Goal: Task Accomplishment & Management: Complete application form

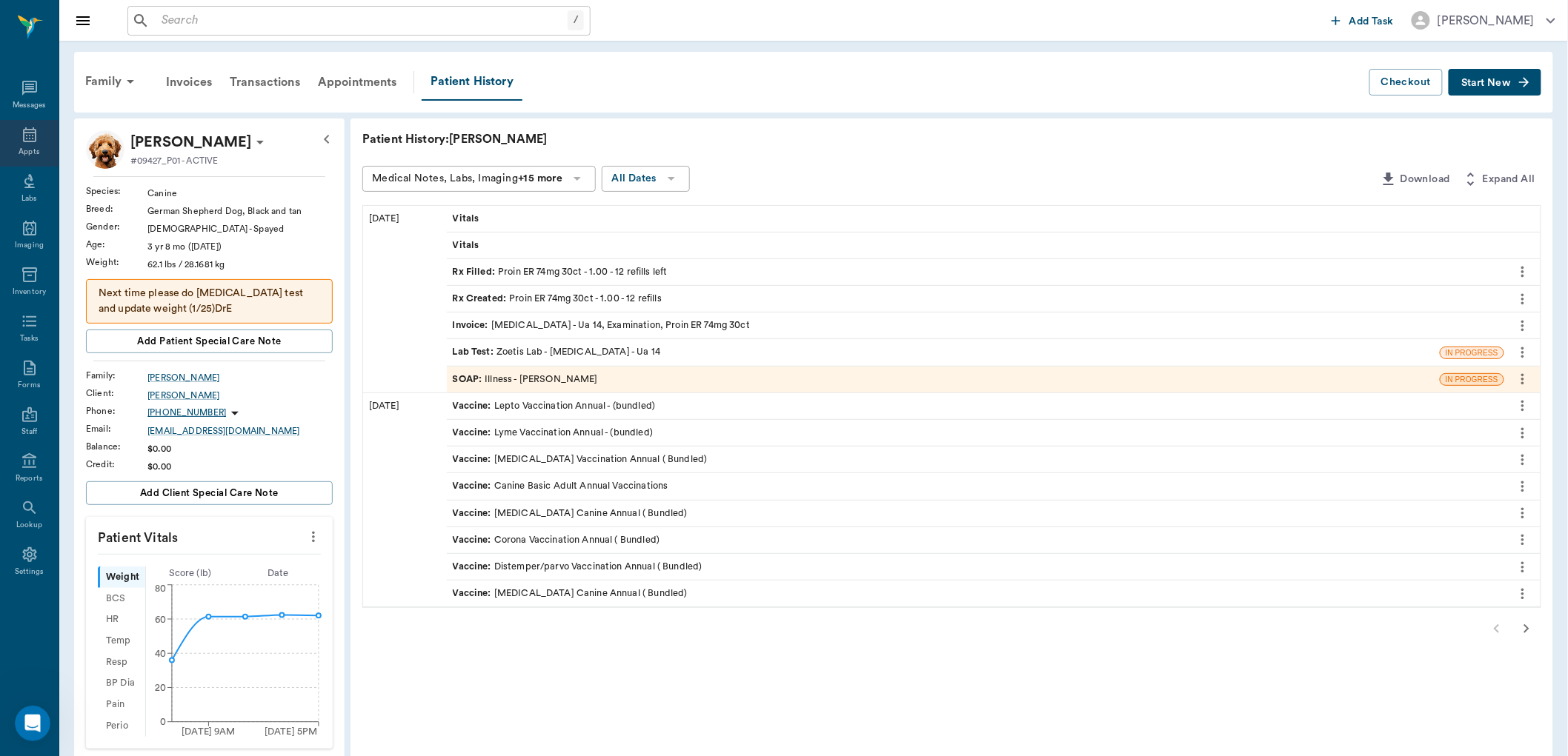
click at [36, 137] on icon at bounding box center [29, 134] width 18 height 18
click at [30, 139] on icon at bounding box center [29, 134] width 18 height 18
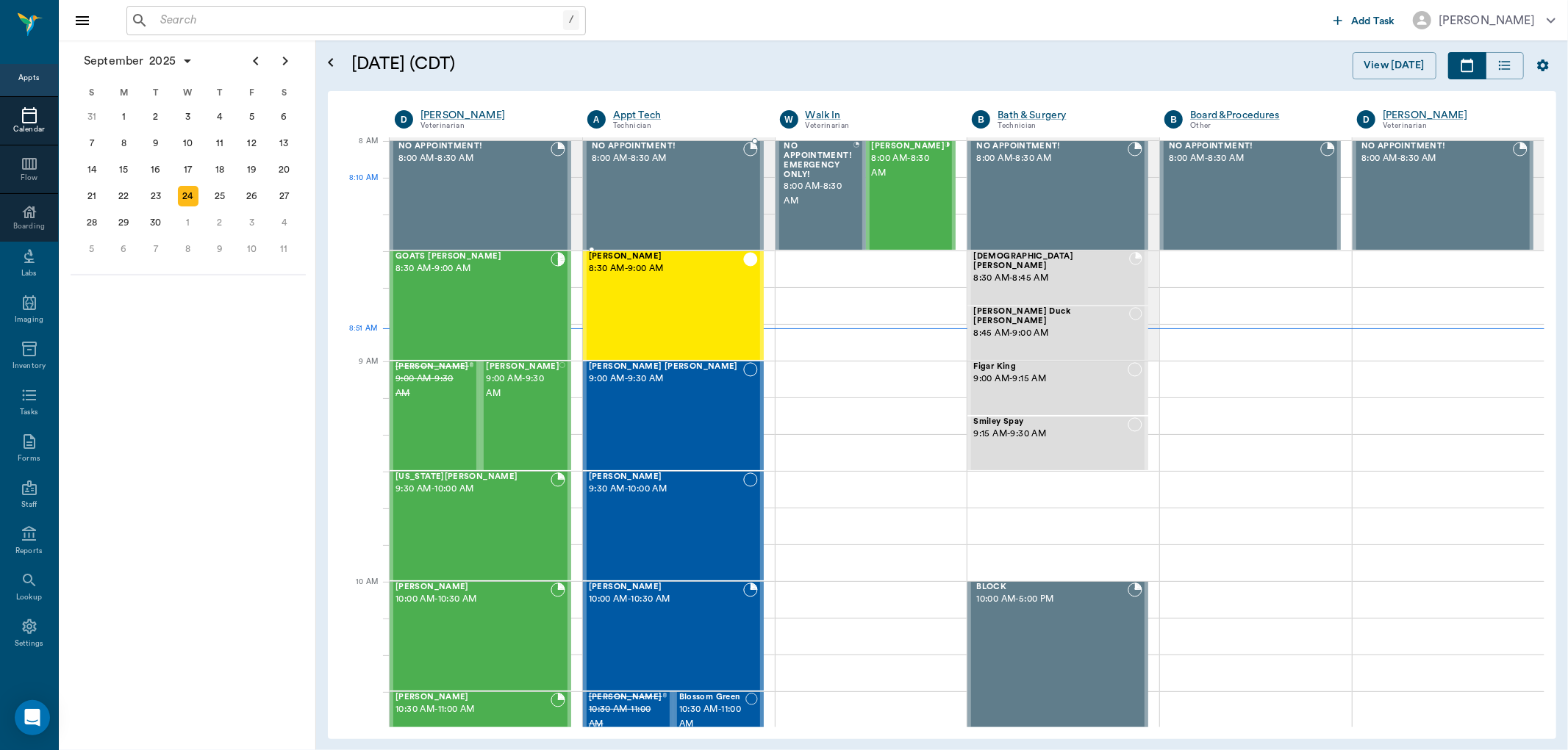
scroll to position [3, 0]
click at [481, 308] on div "GOATS Finney 8:30 AM - 9:00 AM" at bounding box center [472, 306] width 155 height 107
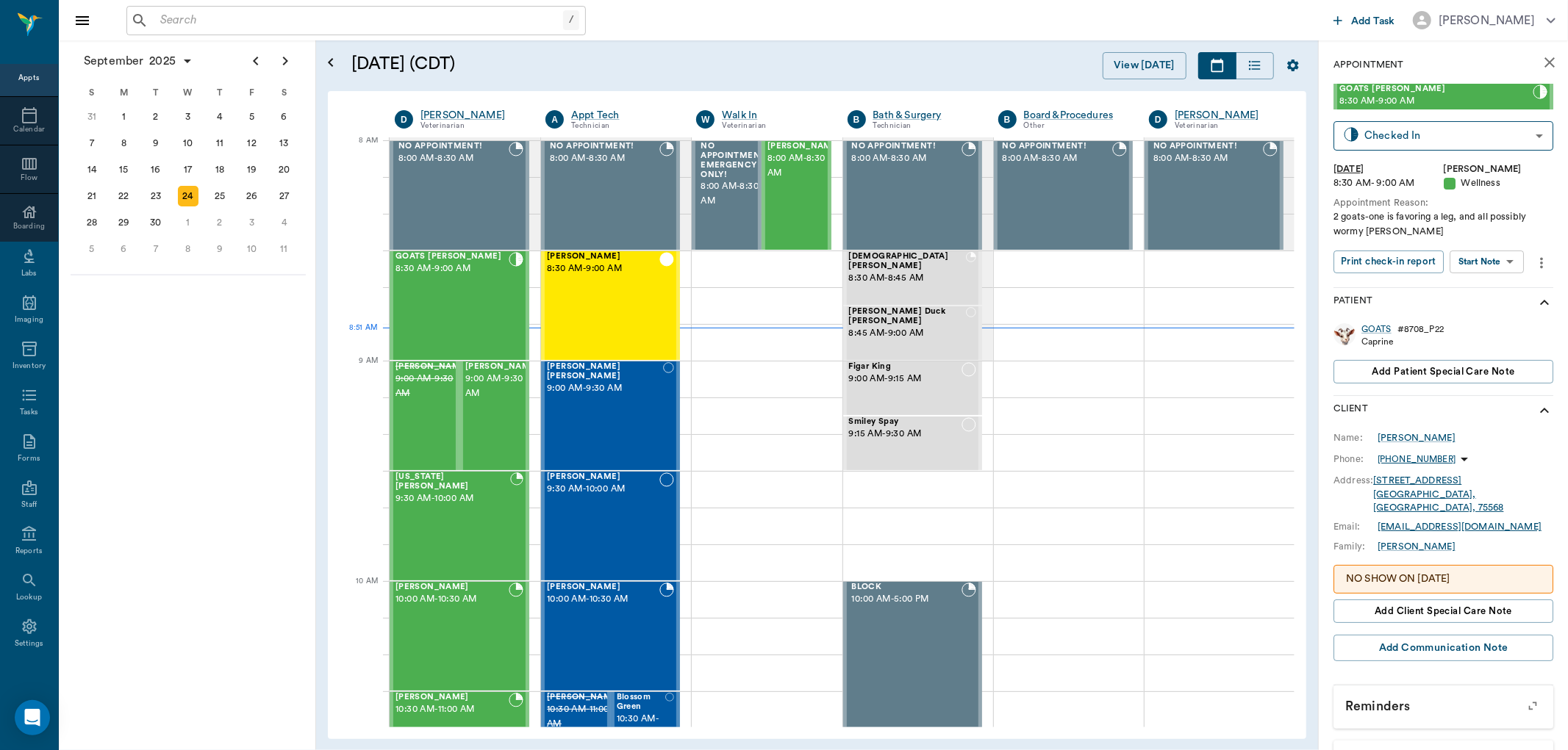
click at [1505, 272] on body "/ ​ Add Task Dr. Bert Ellsworth Nectar Messages Appts Calendar Flow Boarding La…" at bounding box center [784, 375] width 1568 height 750
click at [1508, 289] on li "Start SOAP" at bounding box center [1489, 291] width 103 height 24
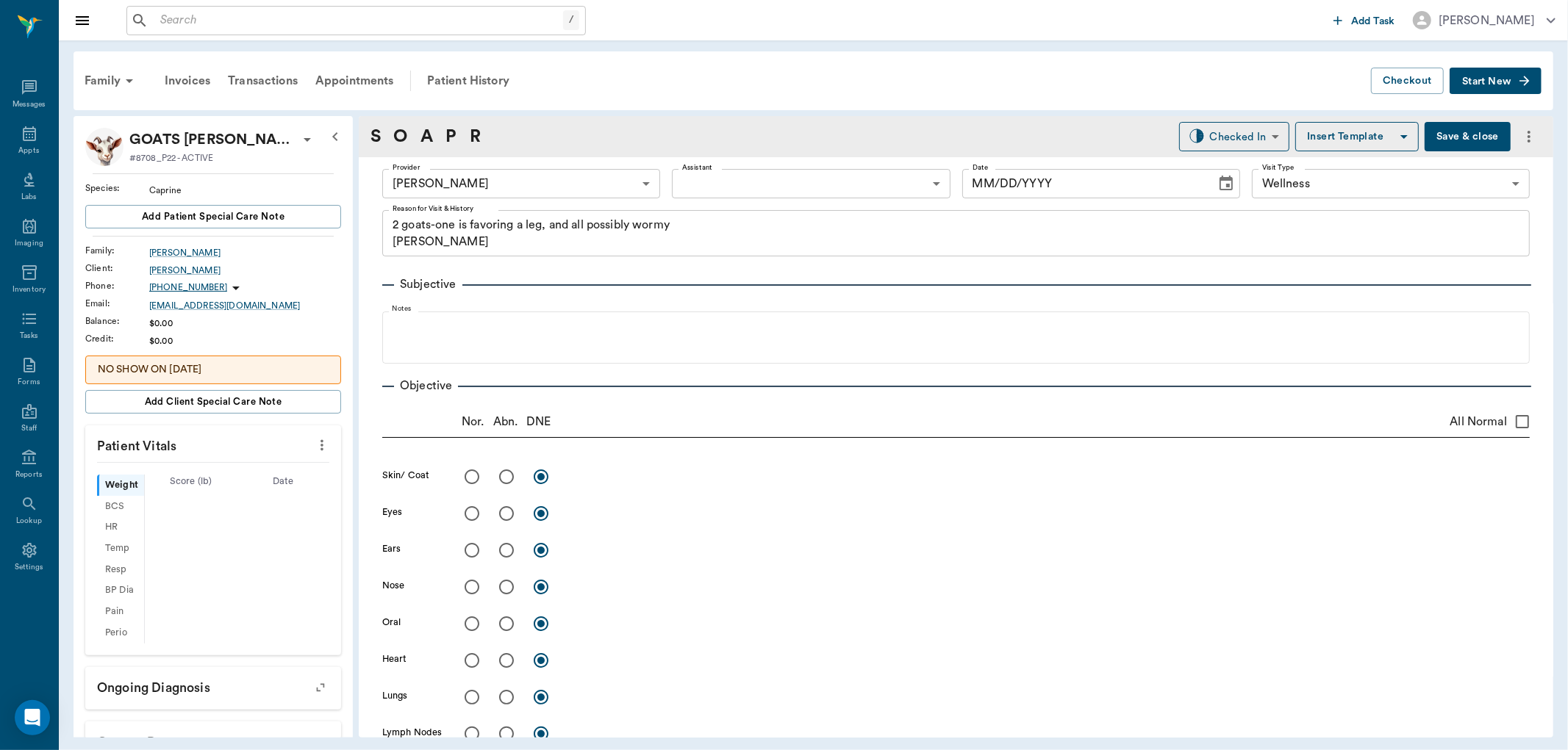
type input "63ec2f075fda476ae8351a4d"
type input "65d2be4f46e3a538d89b8c14"
type textarea "2 goats-one is favoring a leg, and all possibly wormy Christy"
type input "09/24/2025"
click at [842, 184] on body "/ ​ Add Task Dr. Bert Ellsworth Nectar Messages Appts Labs Imaging Inventory Ta…" at bounding box center [784, 375] width 1568 height 750
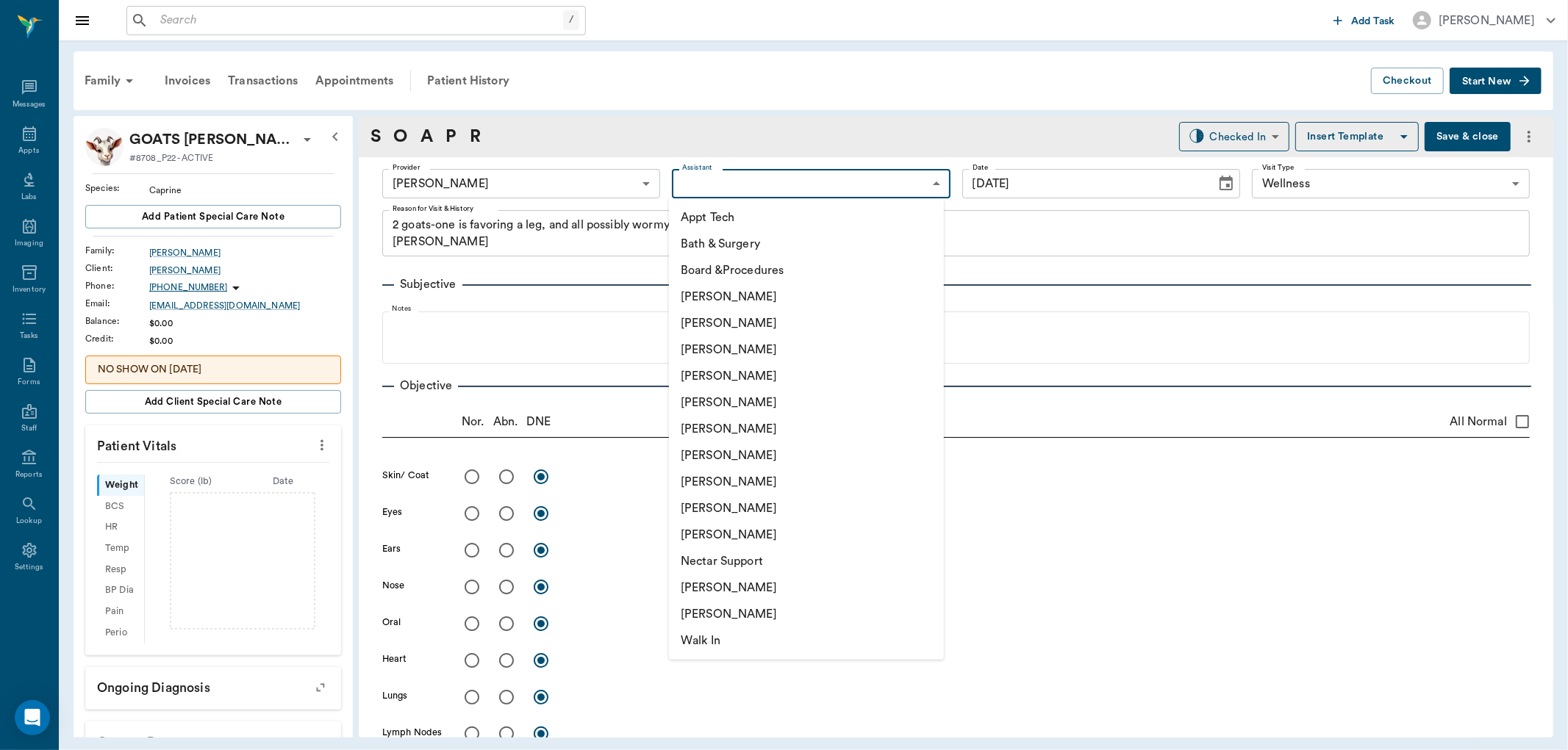
click at [798, 351] on li "Daniel Virnala" at bounding box center [807, 350] width 275 height 26
type input "642ef10e332a41444de2bad1"
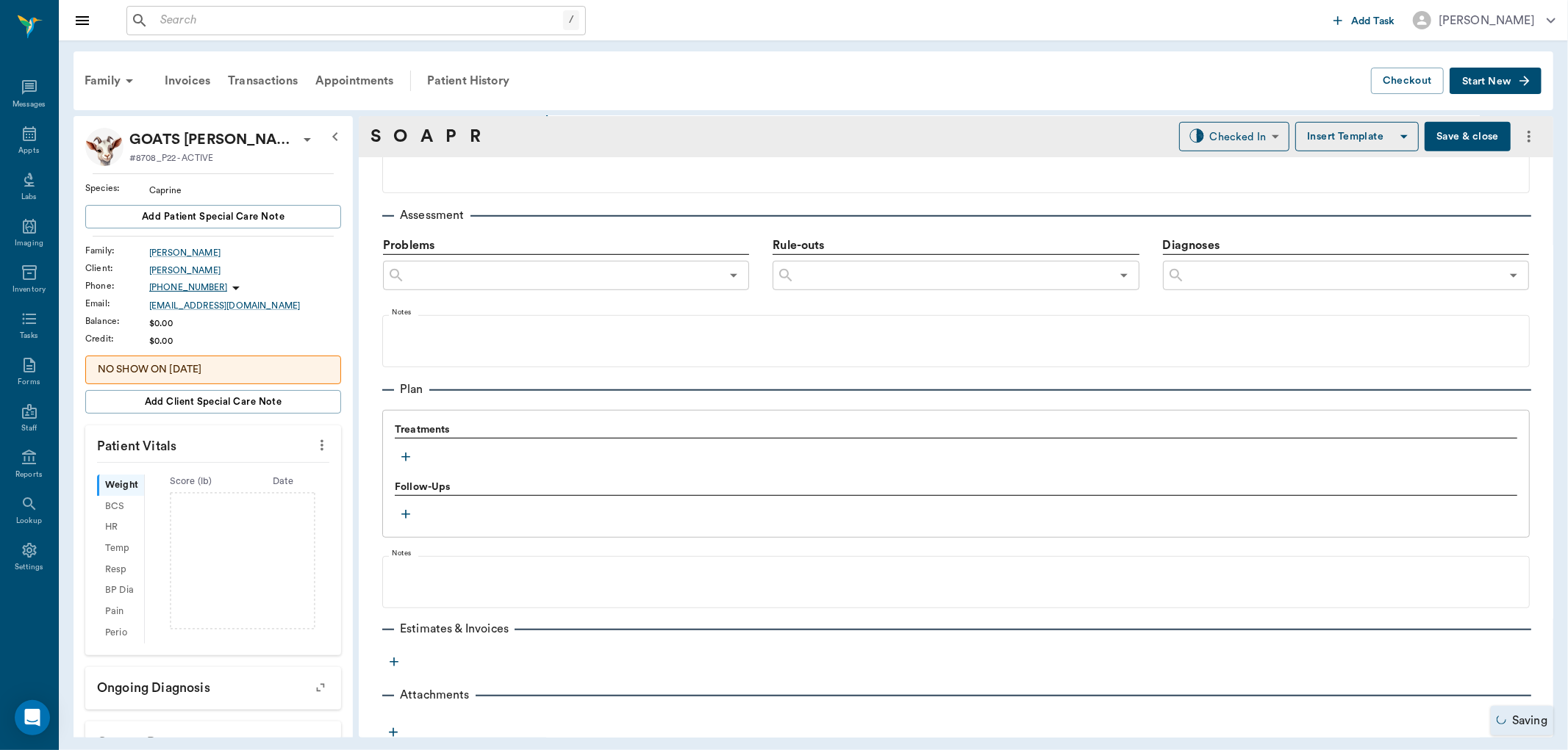
scroll to position [812, 0]
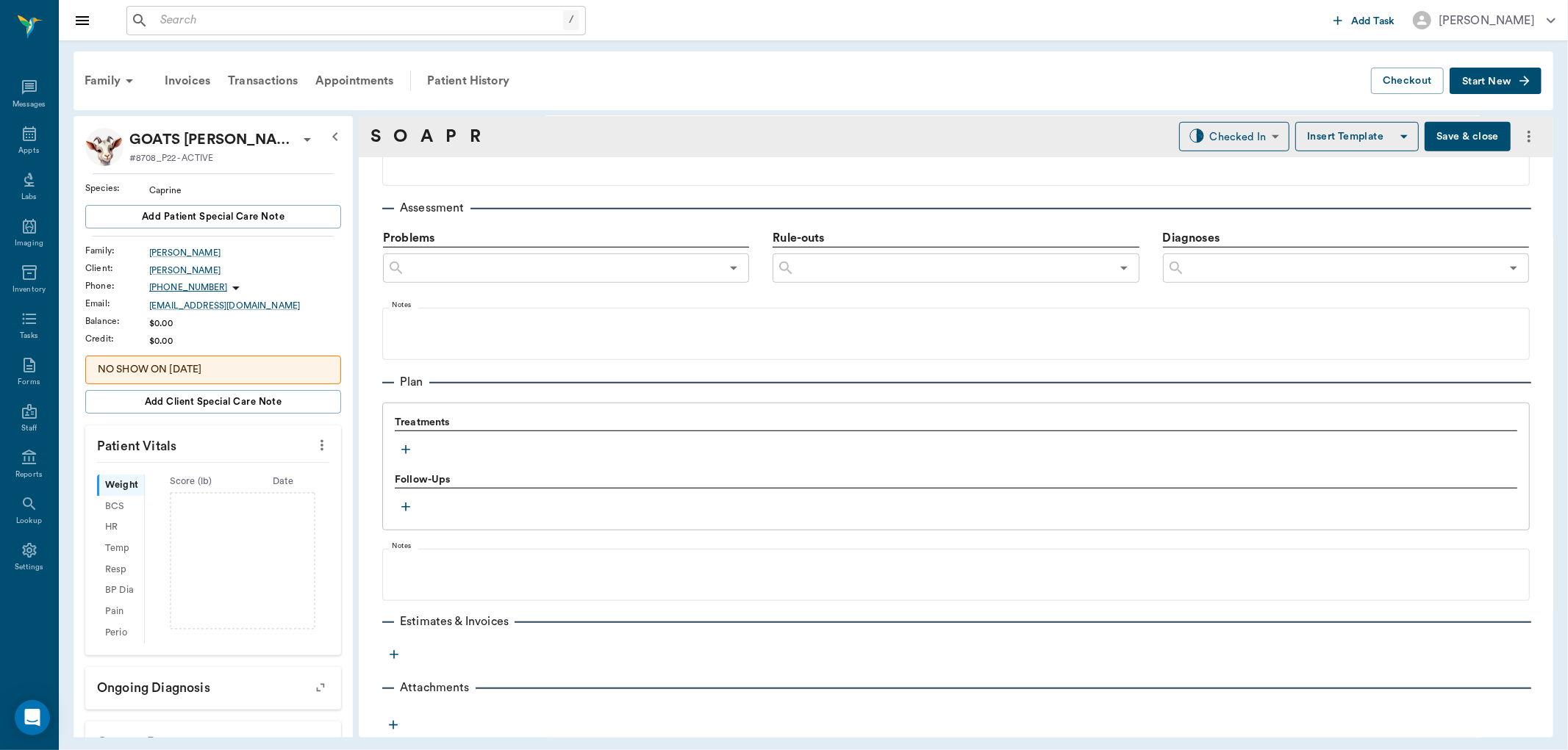
click at [410, 451] on icon "button" at bounding box center [406, 450] width 15 height 15
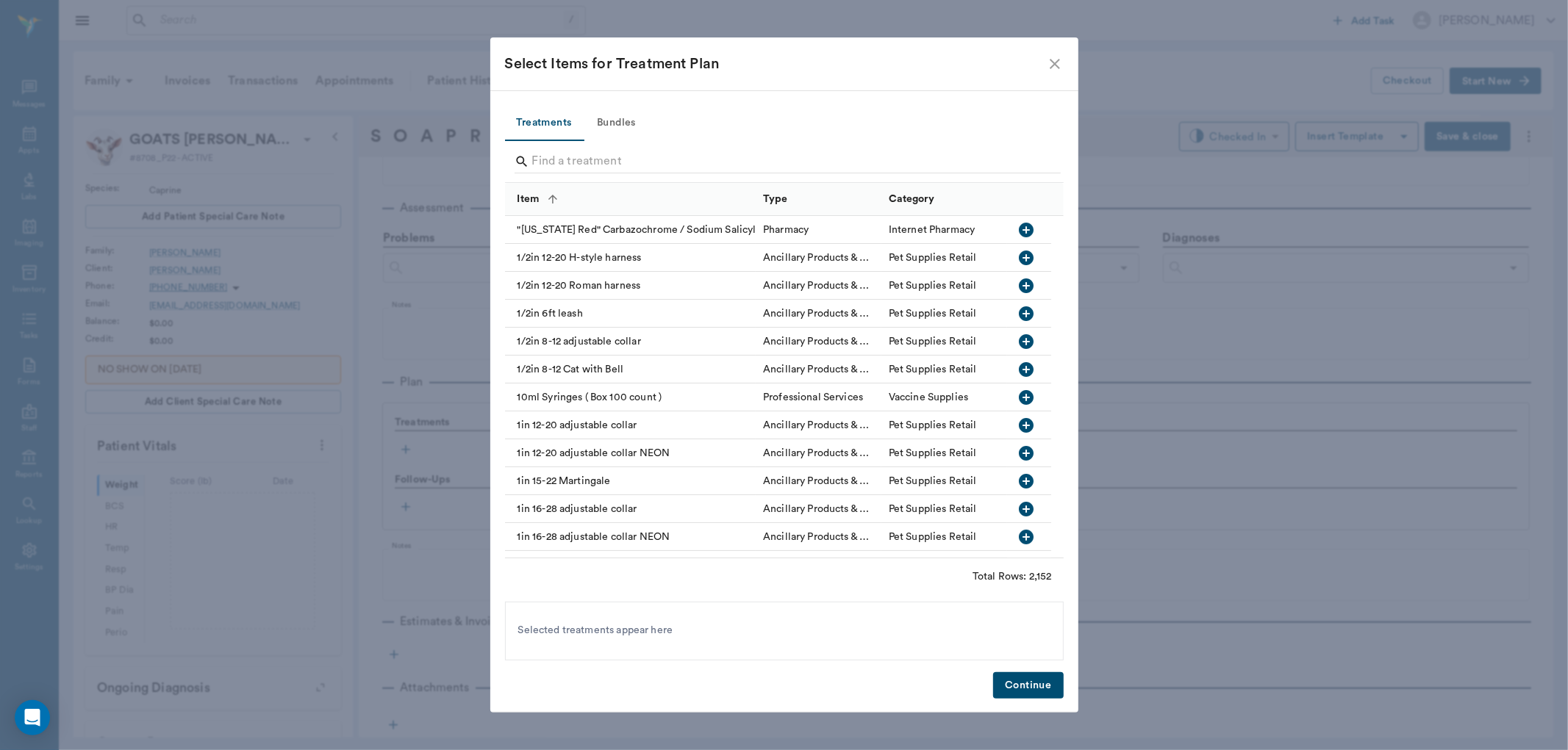
click at [622, 156] on input "Search" at bounding box center [785, 161] width 506 height 23
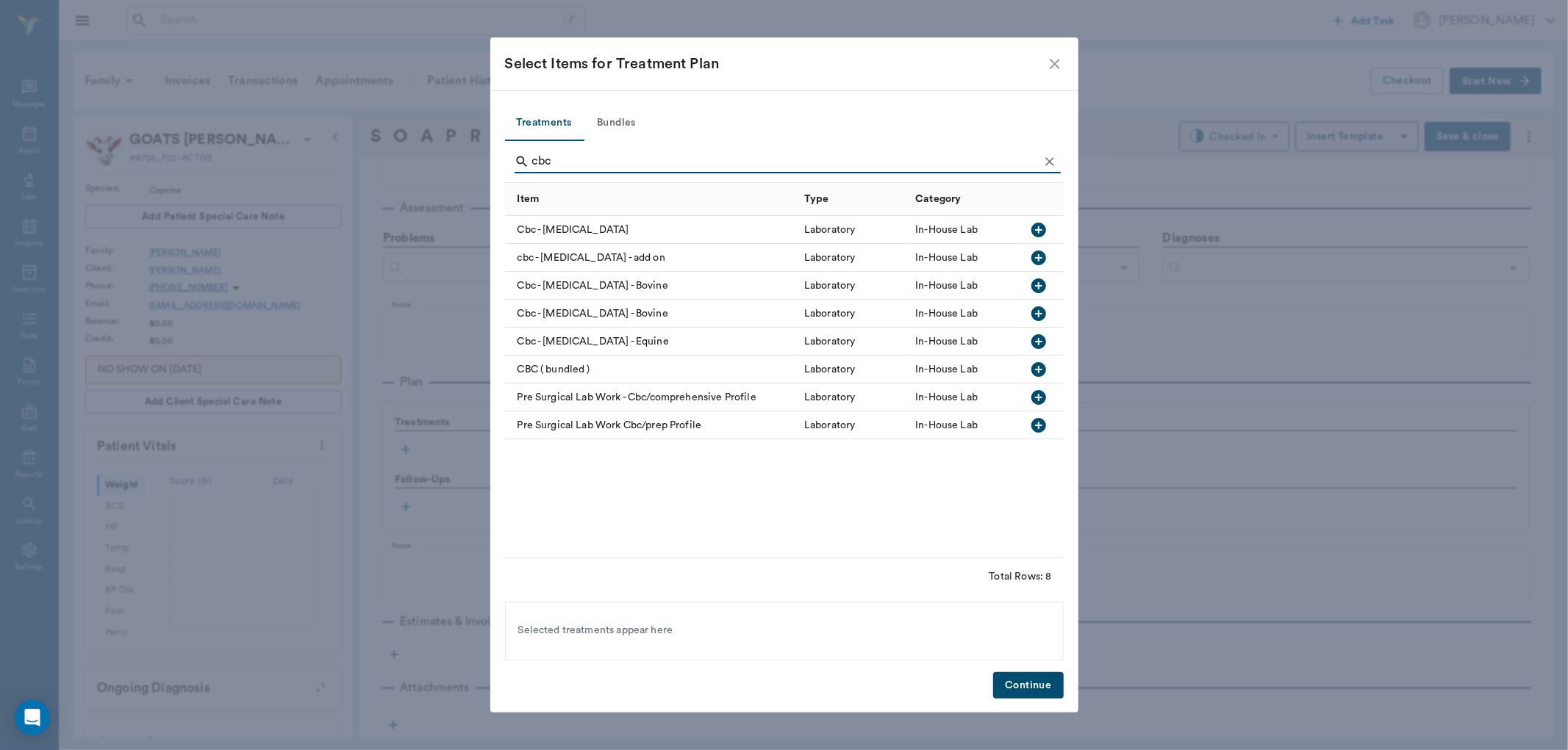
type input "cbc"
click at [1038, 224] on icon "button" at bounding box center [1039, 230] width 15 height 15
click at [1049, 678] on button "Continue" at bounding box center [1028, 686] width 70 height 27
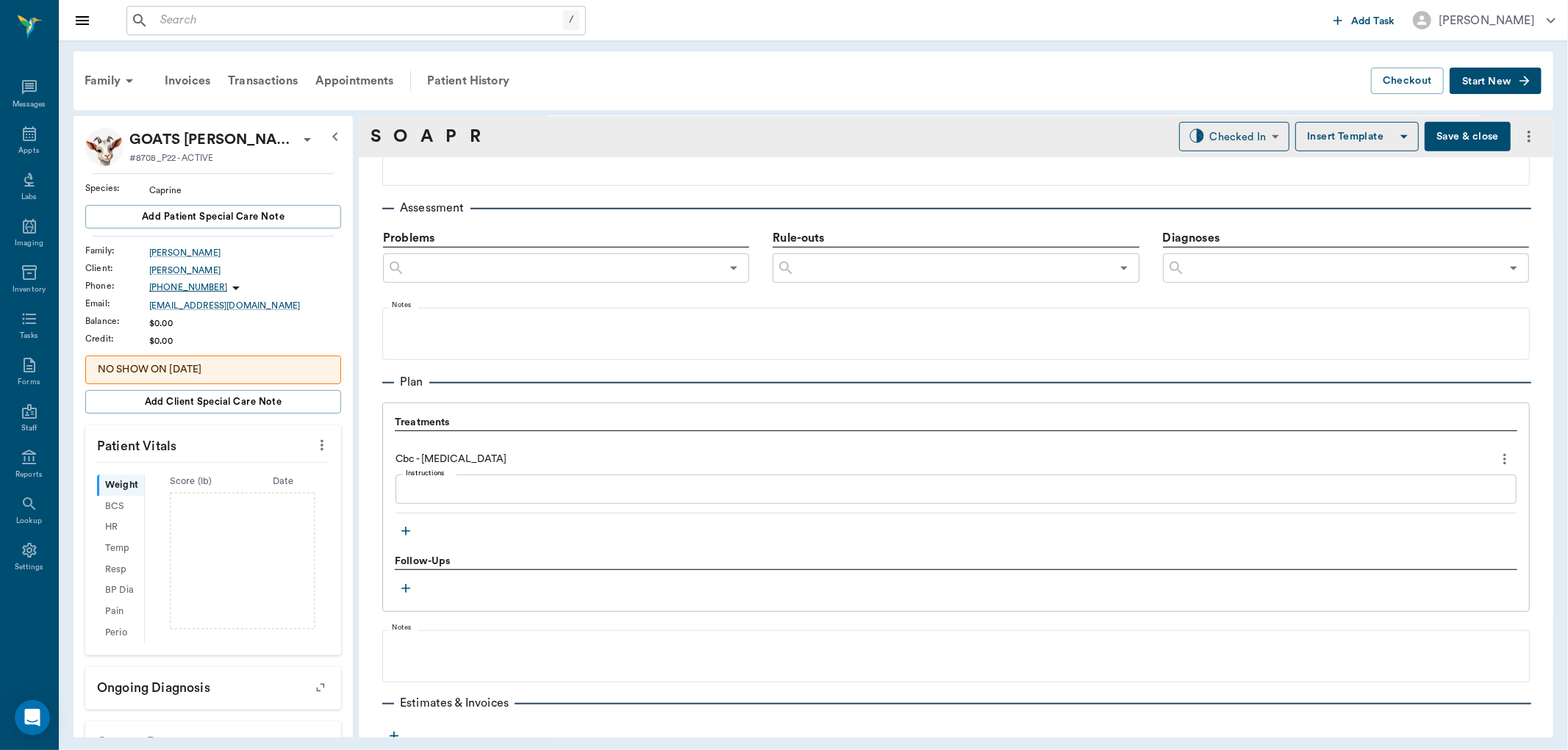
click at [1497, 460] on icon "more" at bounding box center [1505, 459] width 17 height 17
click at [1452, 504] on span "Delete" at bounding box center [1431, 511] width 123 height 16
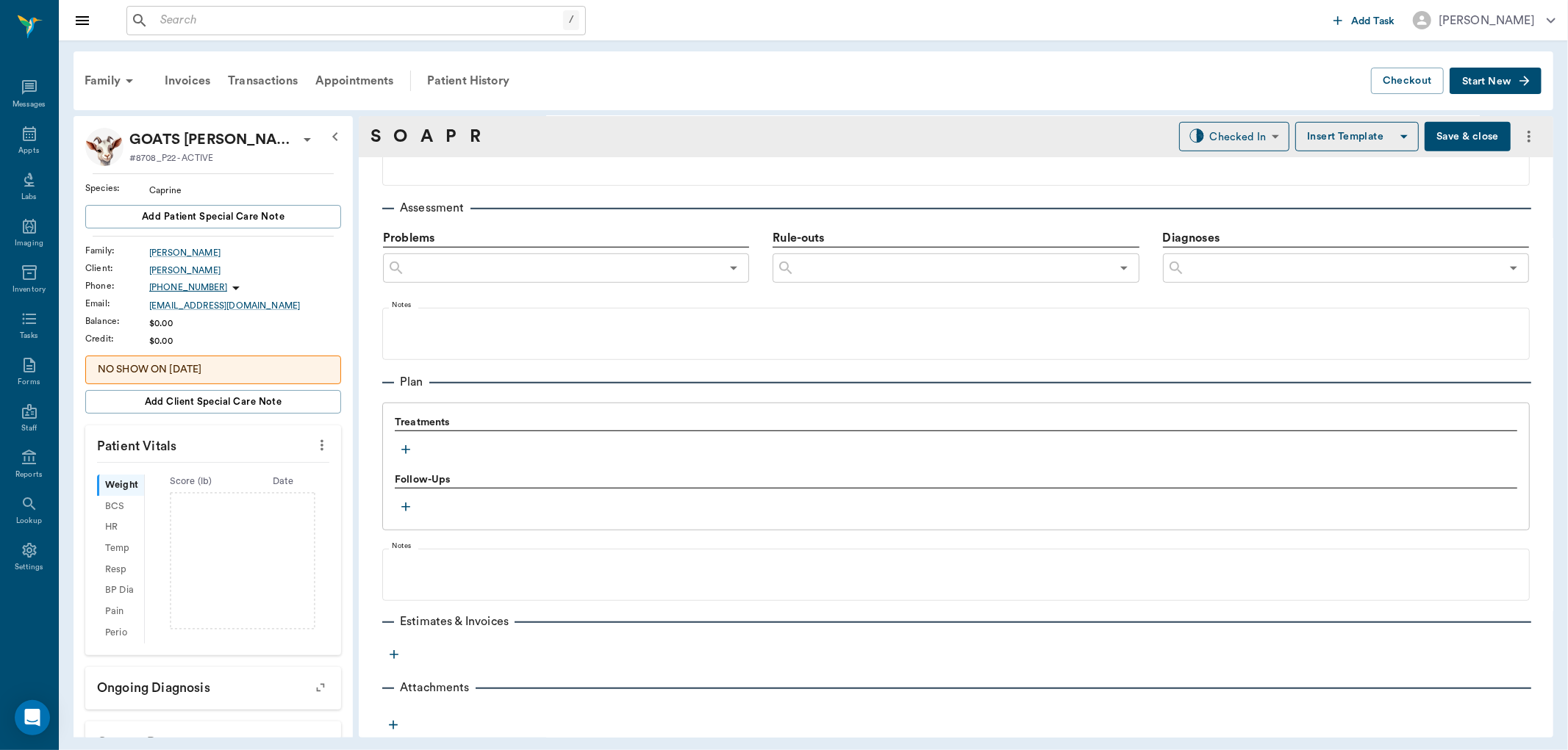
click at [399, 447] on icon "button" at bounding box center [406, 450] width 15 height 15
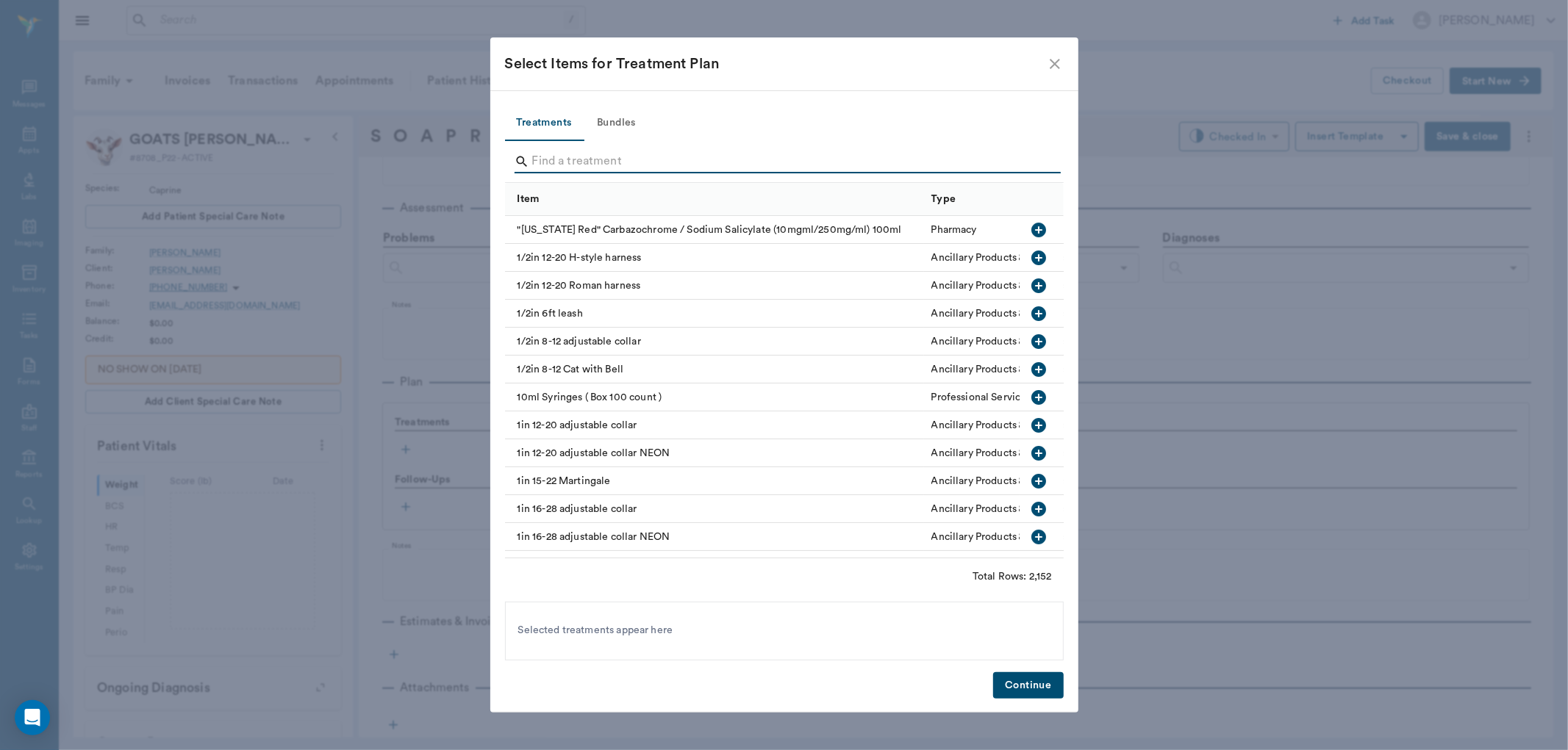
click at [728, 163] on input "Search" at bounding box center [785, 161] width 506 height 23
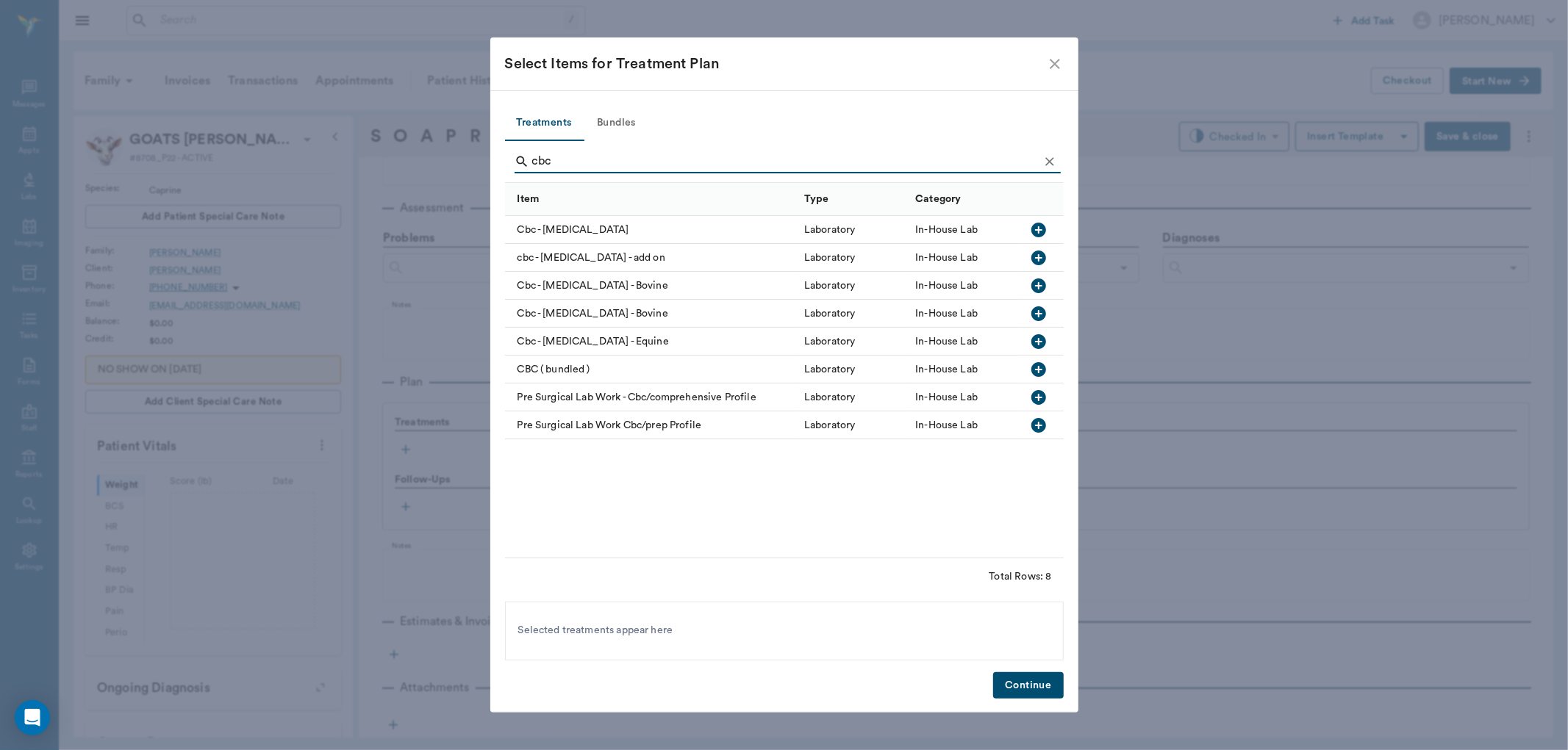
type input "cbc"
click at [1041, 232] on icon "button" at bounding box center [1039, 230] width 15 height 15
click at [1032, 682] on button "Continue" at bounding box center [1028, 686] width 70 height 27
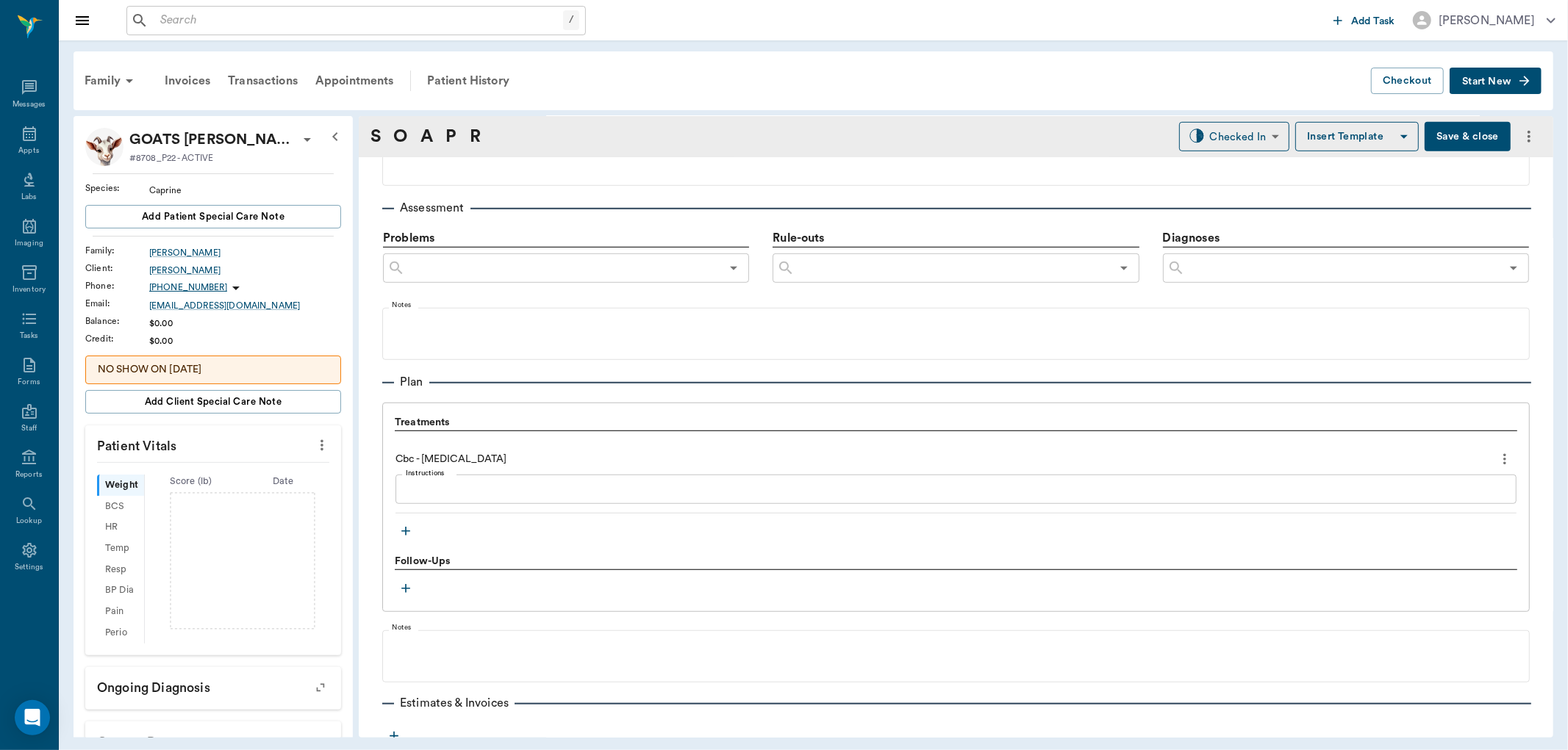
click at [1498, 459] on icon "more" at bounding box center [1505, 459] width 17 height 17
click at [1412, 508] on span "Delete" at bounding box center [1431, 511] width 123 height 16
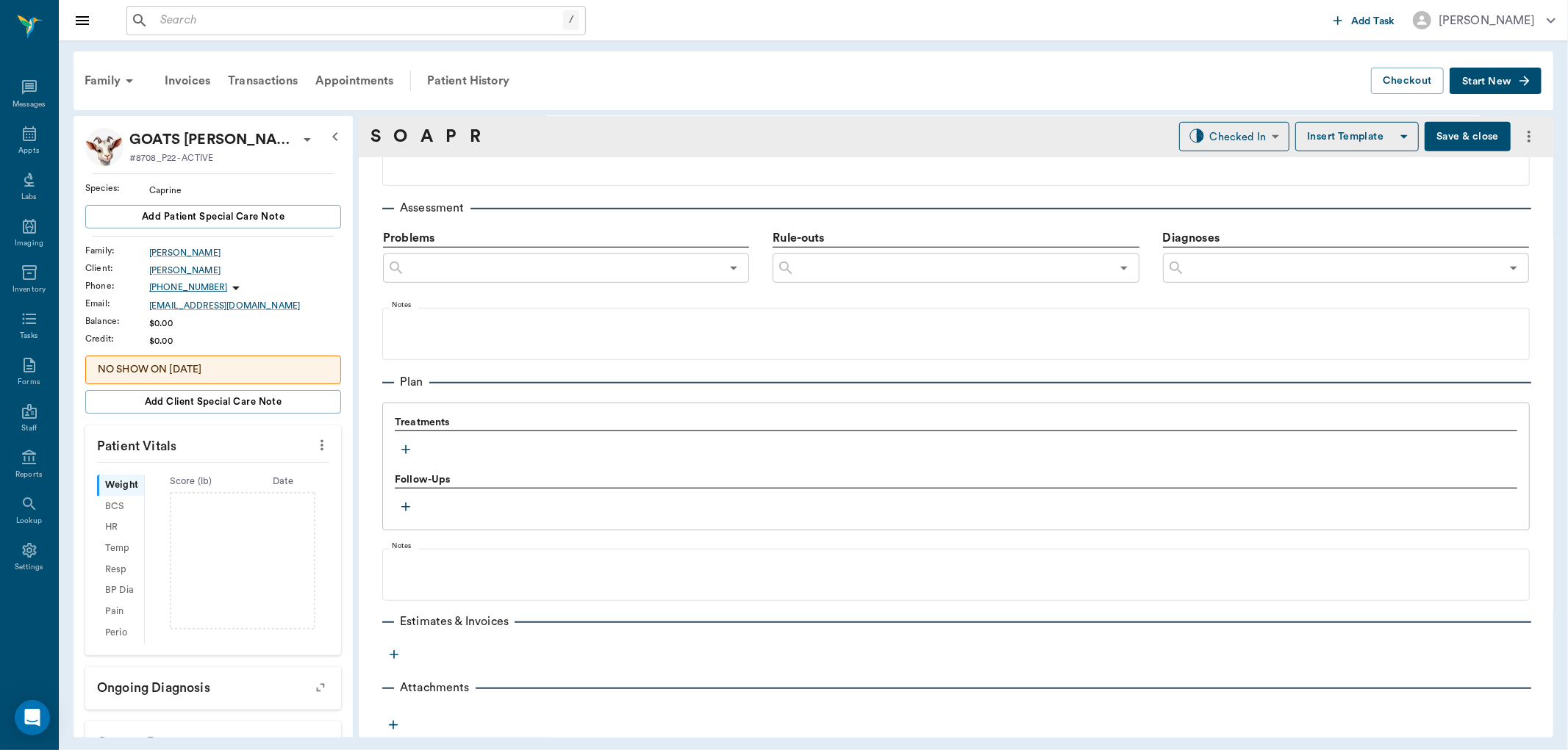
click at [405, 446] on icon "button" at bounding box center [405, 449] width 9 height 9
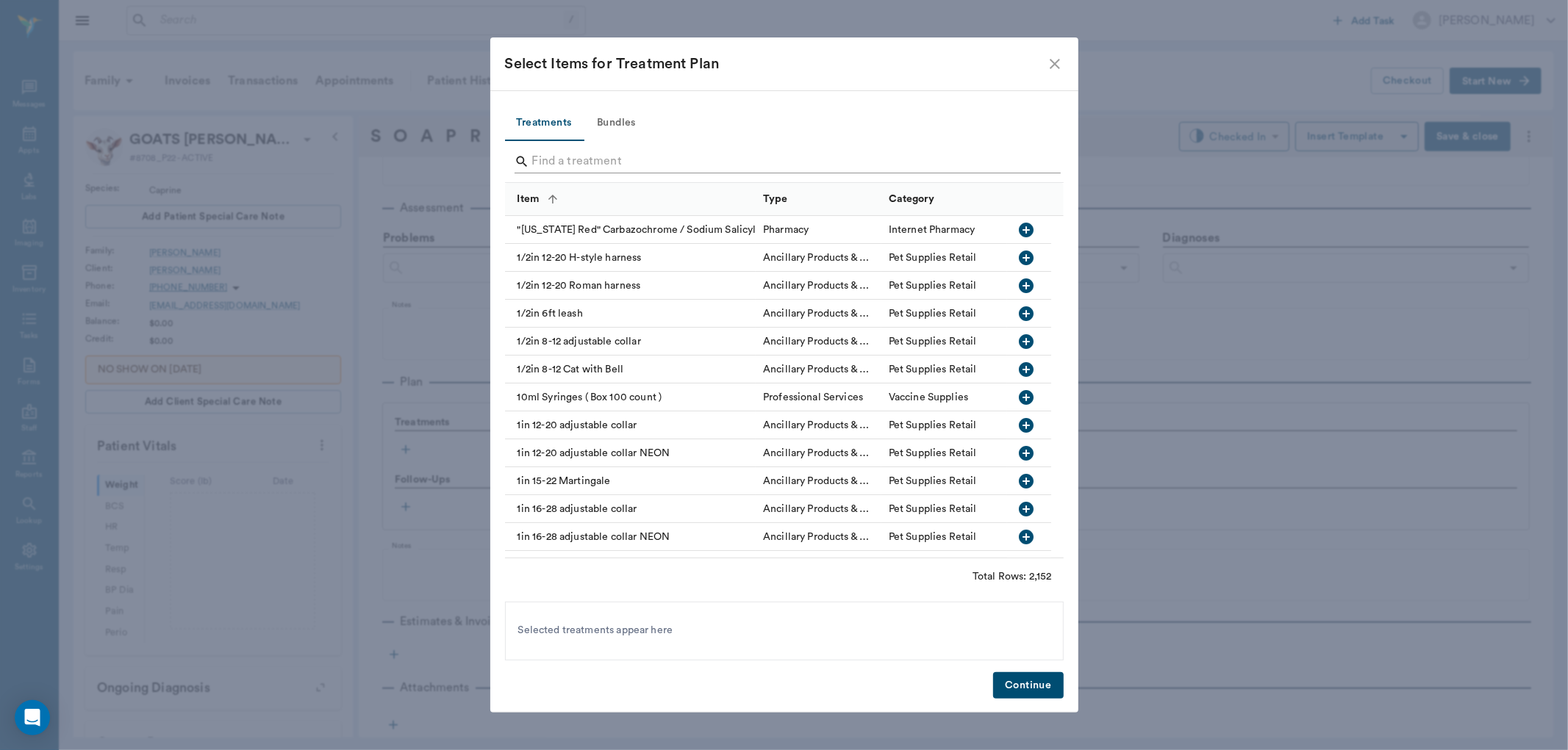
click at [666, 150] on input "Search" at bounding box center [785, 161] width 506 height 23
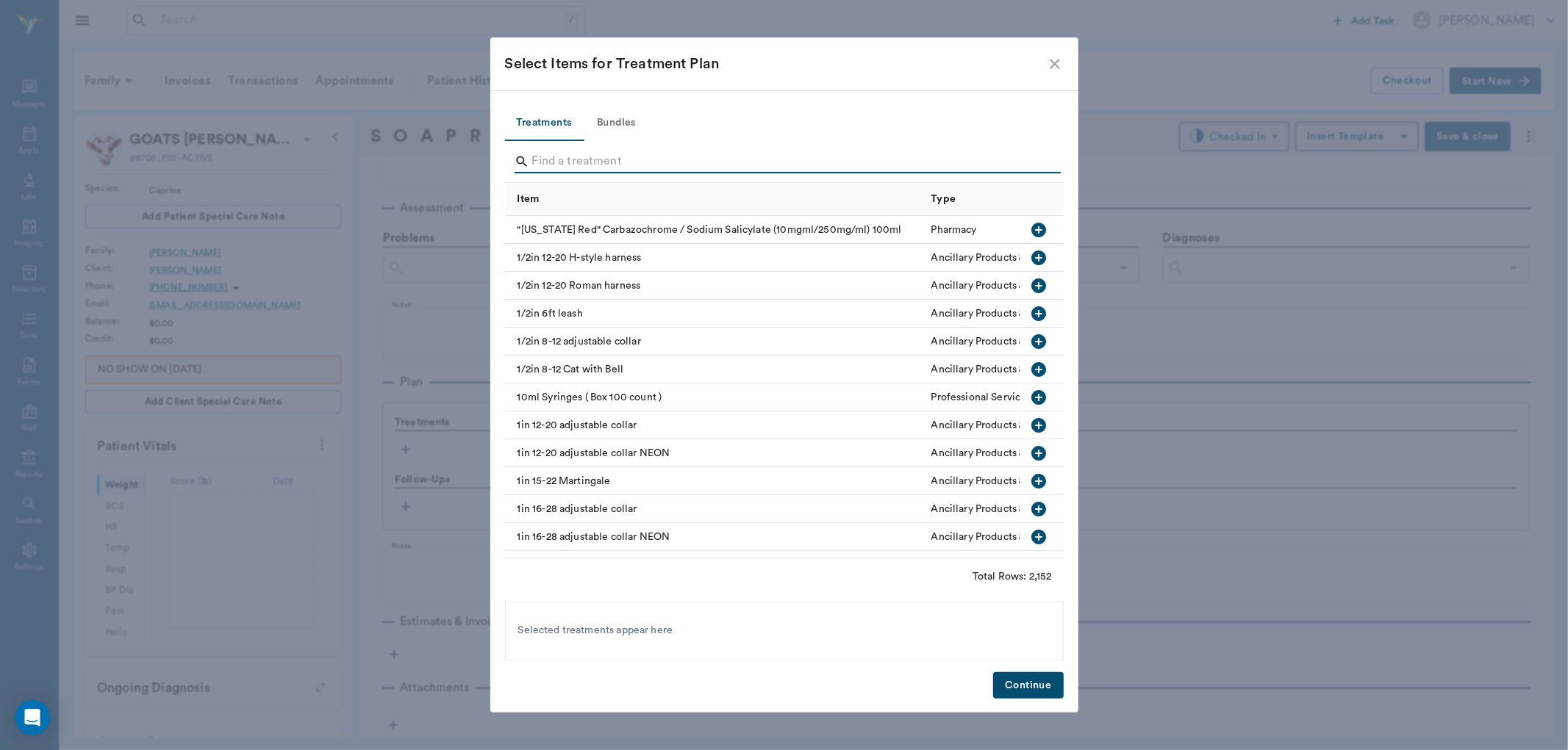
click at [586, 165] on input "Search" at bounding box center [785, 161] width 506 height 23
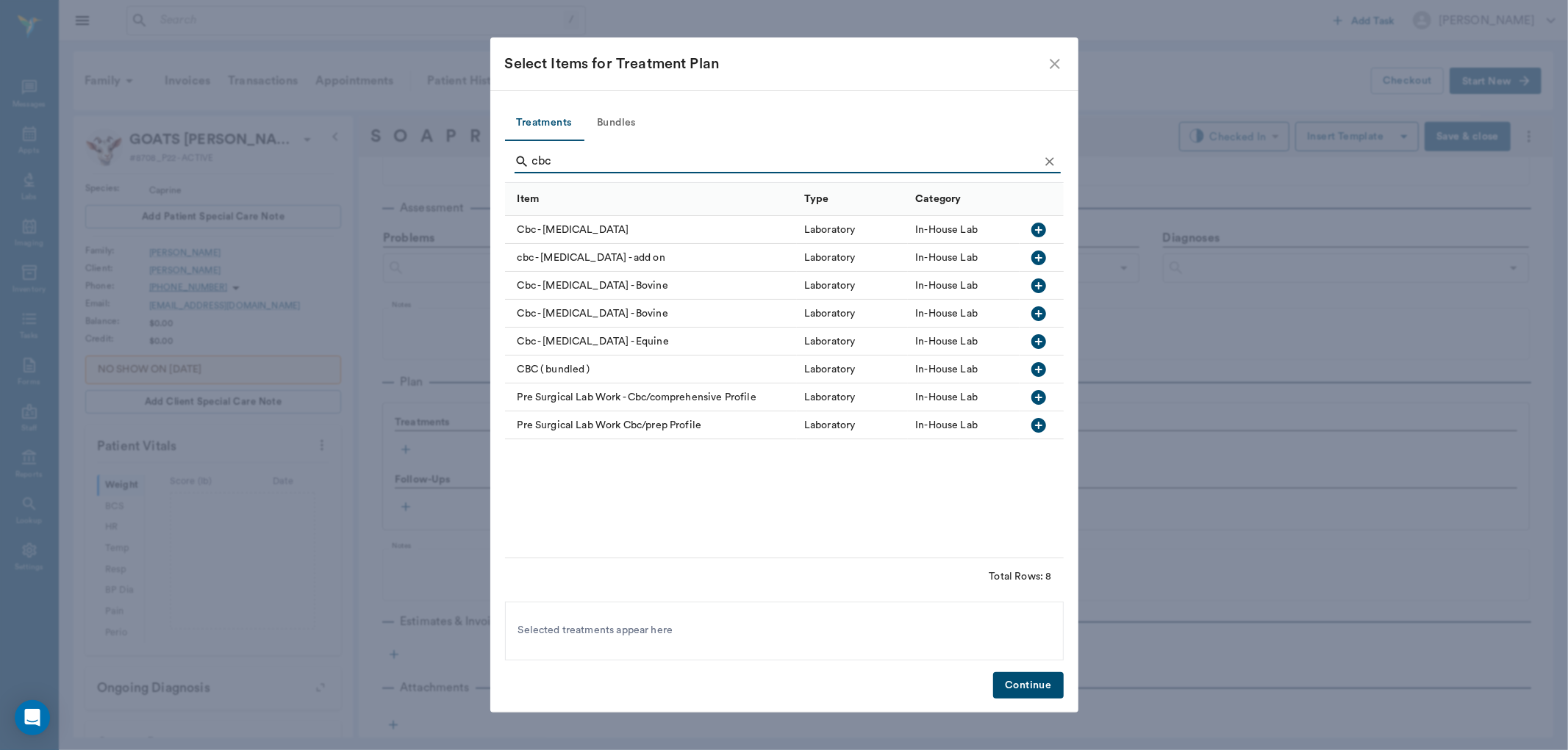
type input "cbc"
click at [1047, 284] on icon "button" at bounding box center [1038, 285] width 17 height 17
click at [1014, 681] on button "Continue" at bounding box center [1028, 686] width 70 height 27
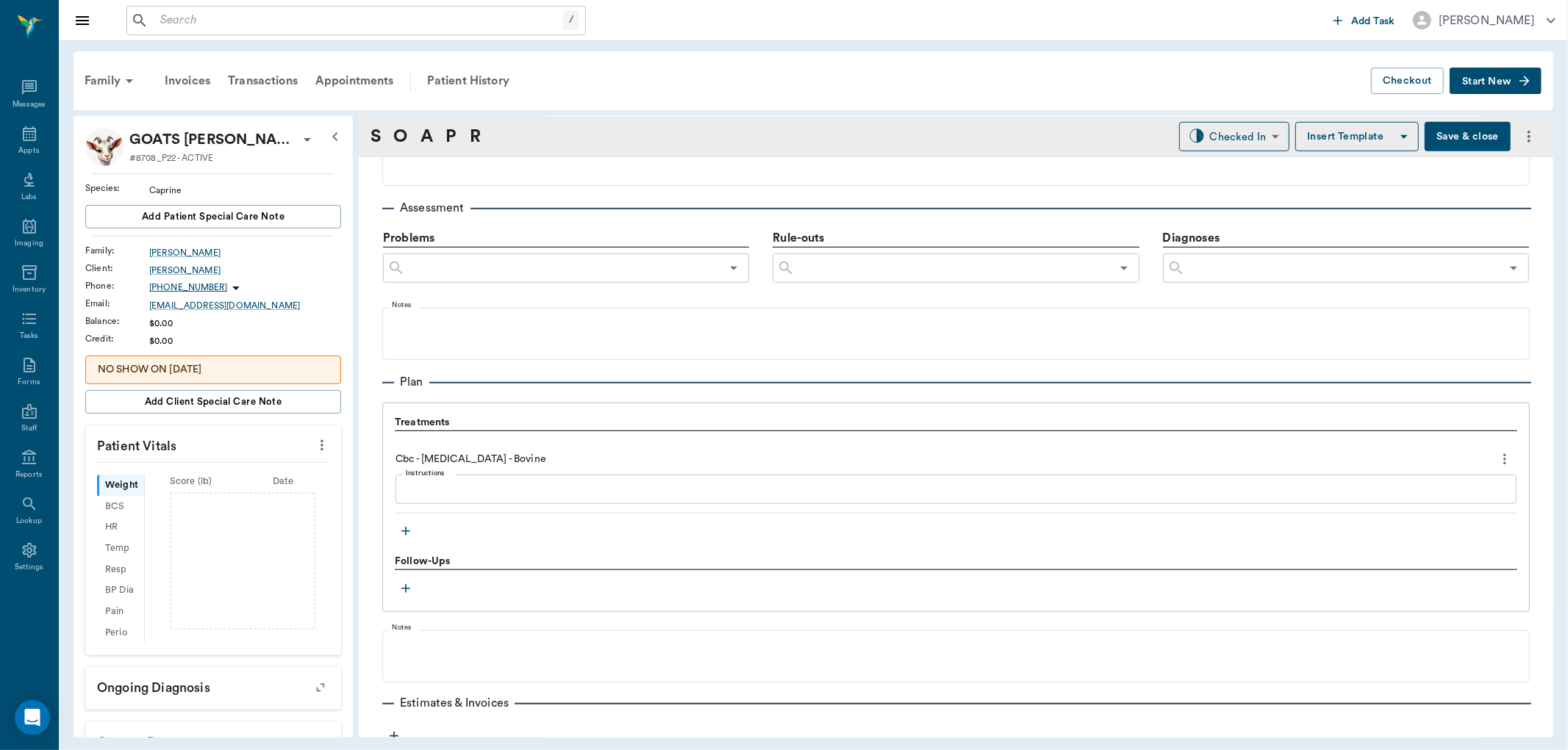
click at [1497, 453] on icon "more" at bounding box center [1505, 459] width 17 height 17
click at [1427, 504] on span "Delete" at bounding box center [1431, 511] width 123 height 16
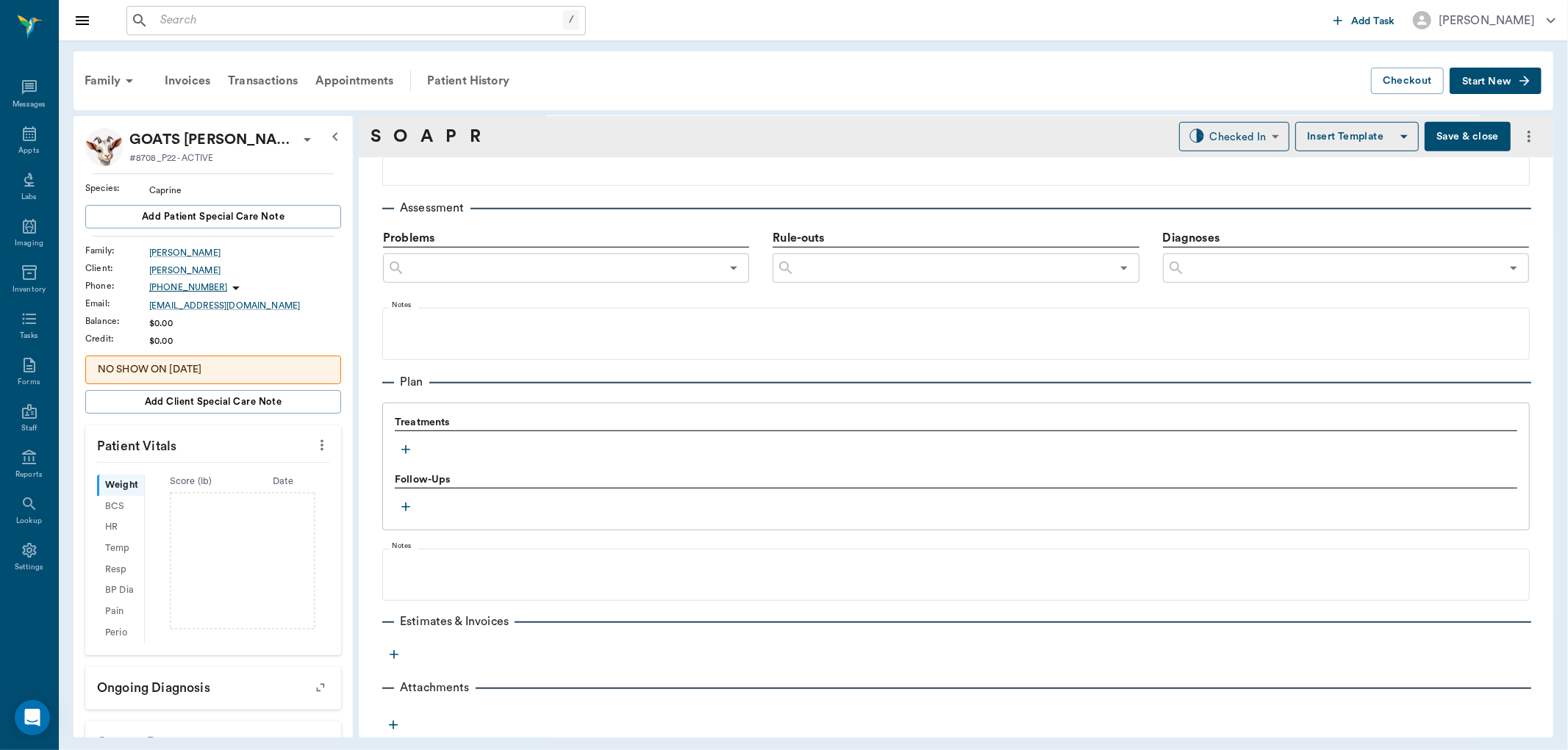
click at [402, 448] on icon "button" at bounding box center [406, 450] width 15 height 15
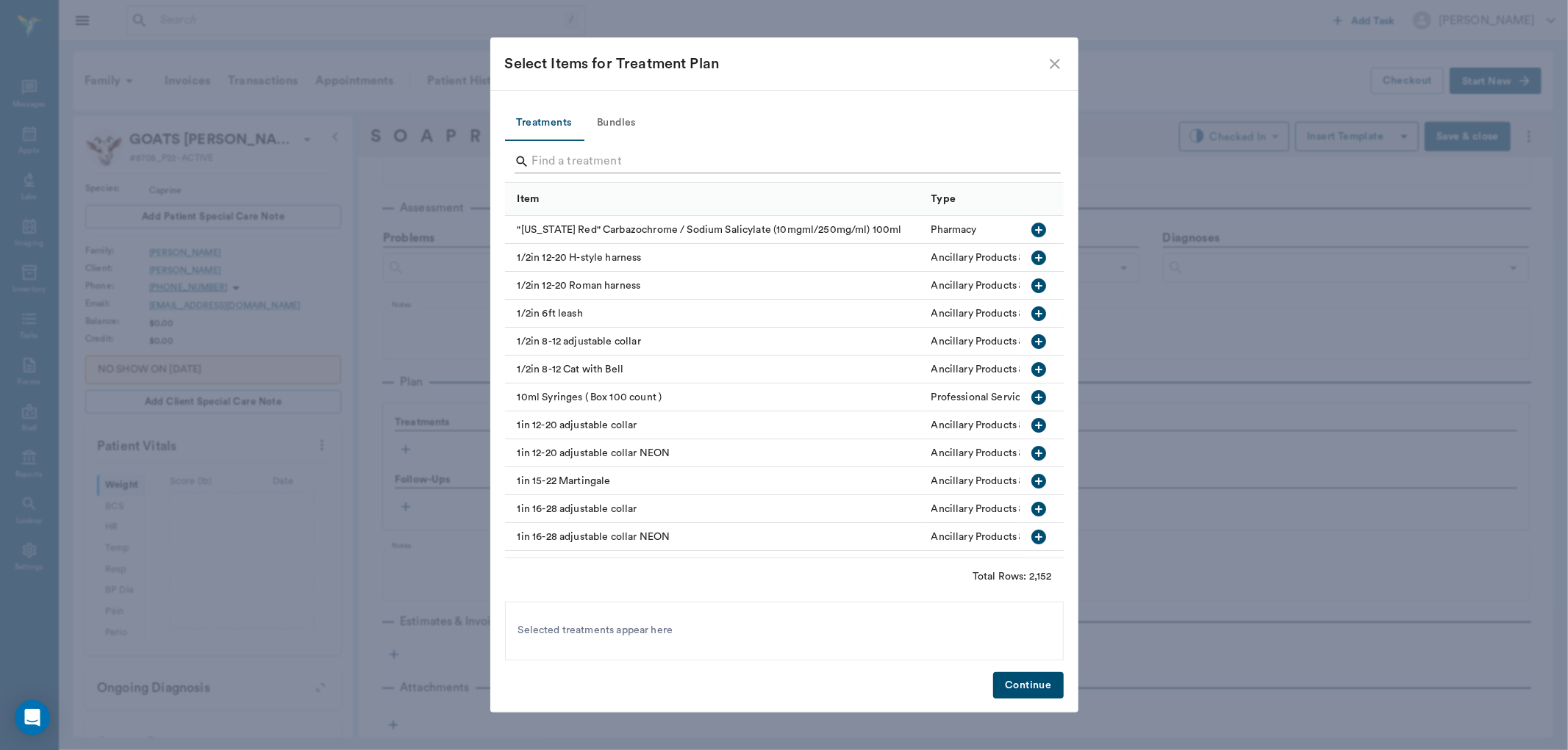
click at [641, 152] on input "Search" at bounding box center [785, 161] width 506 height 23
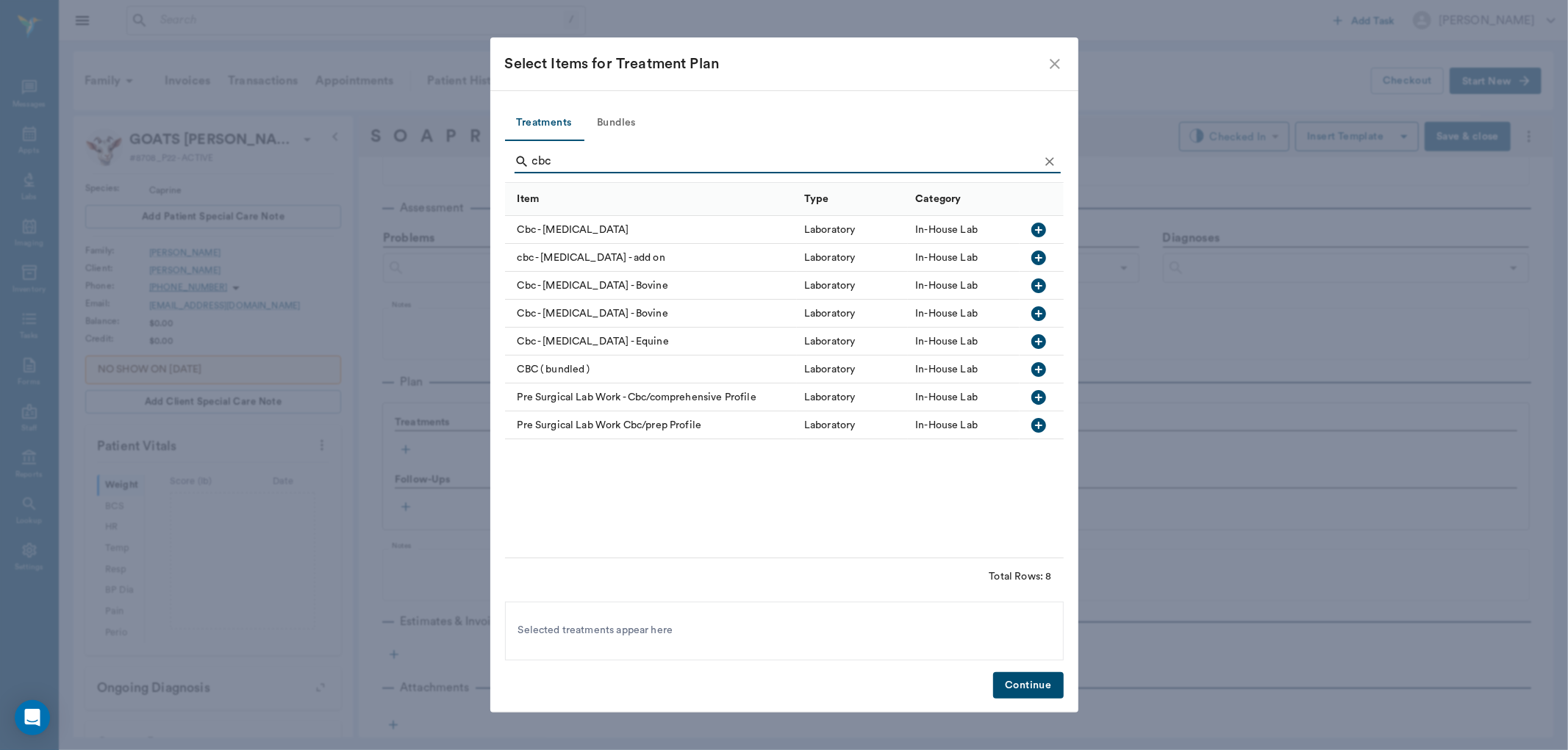
type input "cbc"
click at [1032, 225] on icon "button" at bounding box center [1038, 229] width 17 height 17
click at [1033, 689] on button "Continue" at bounding box center [1028, 686] width 70 height 27
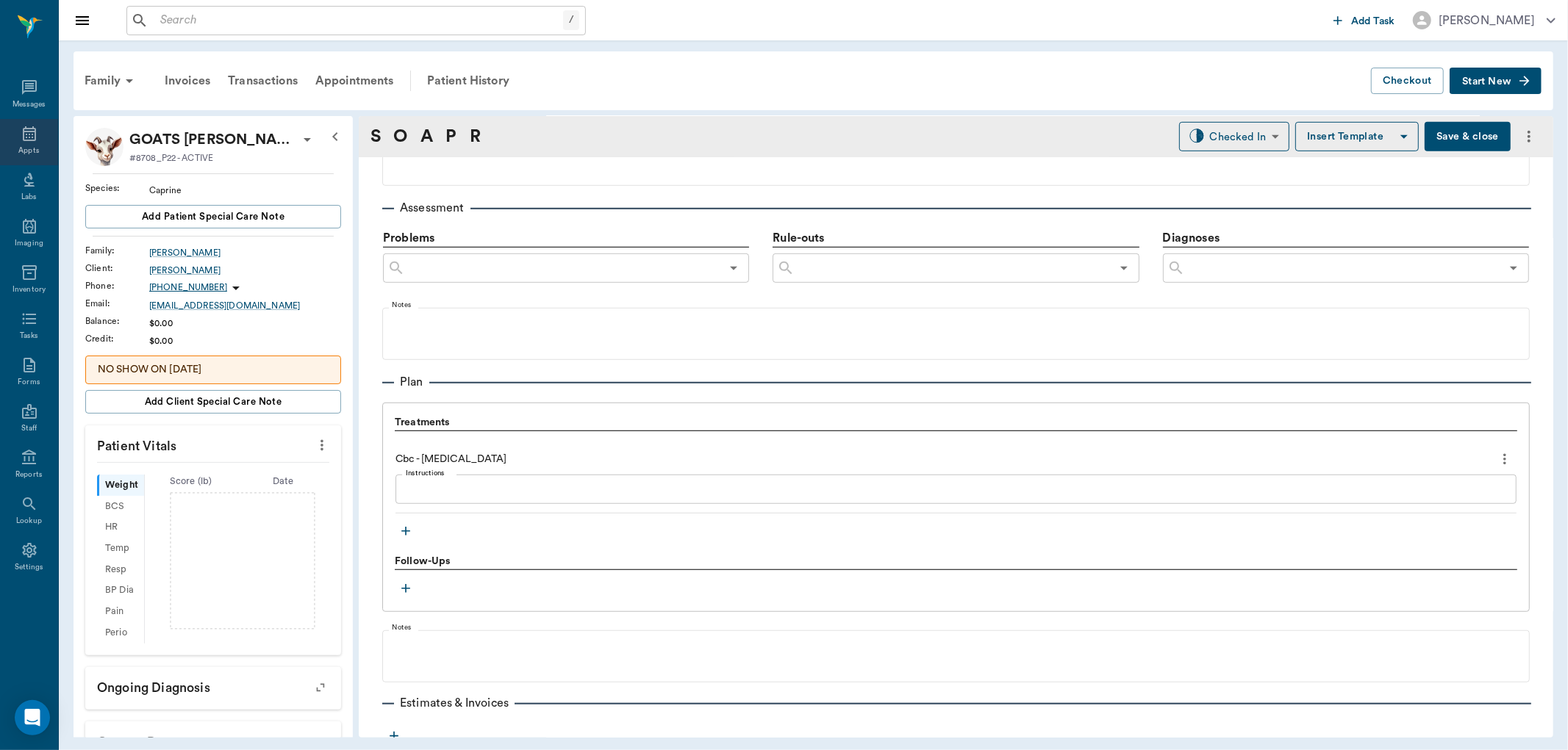
click at [42, 136] on div "Appts" at bounding box center [29, 142] width 58 height 46
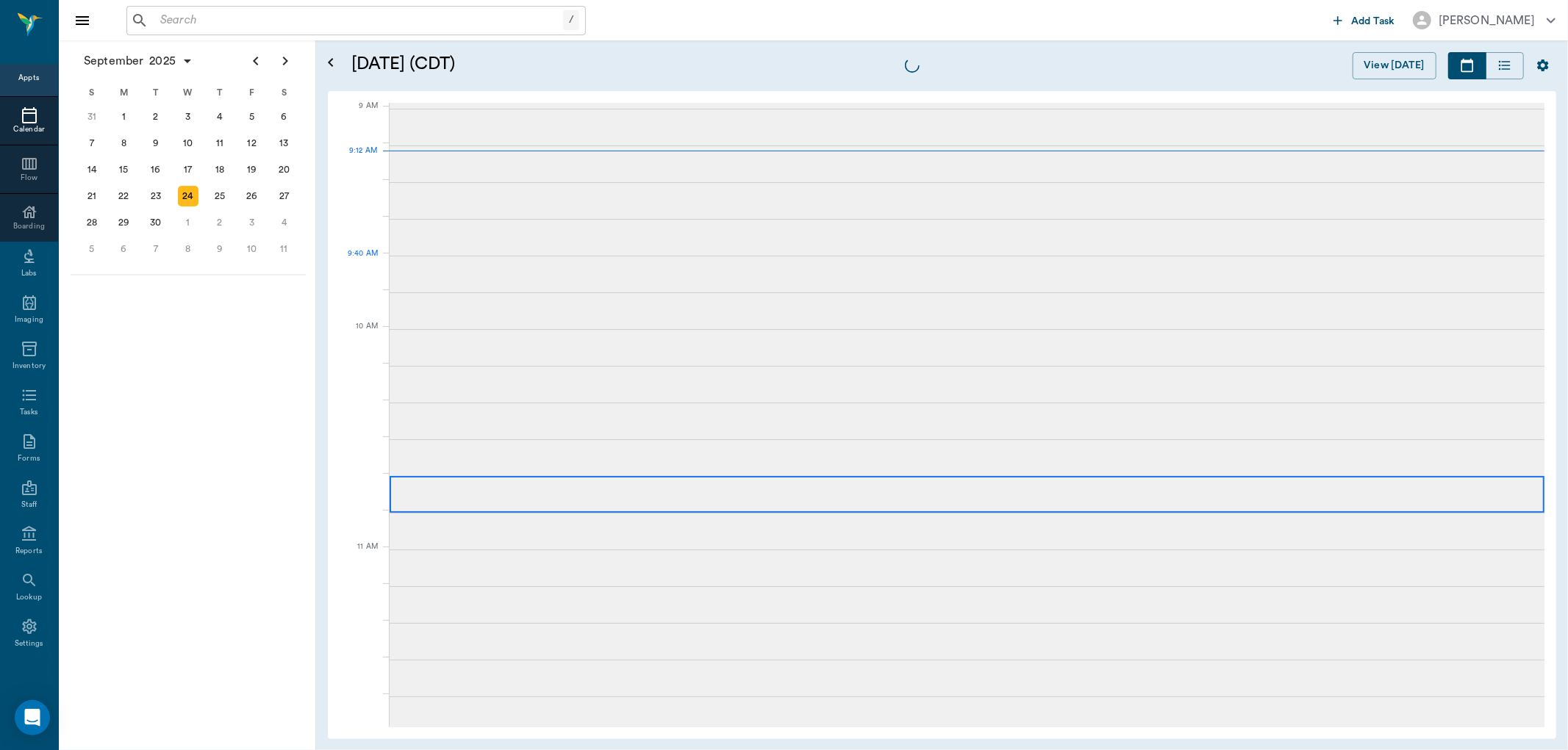
scroll to position [222, 0]
